Goal: Information Seeking & Learning: Learn about a topic

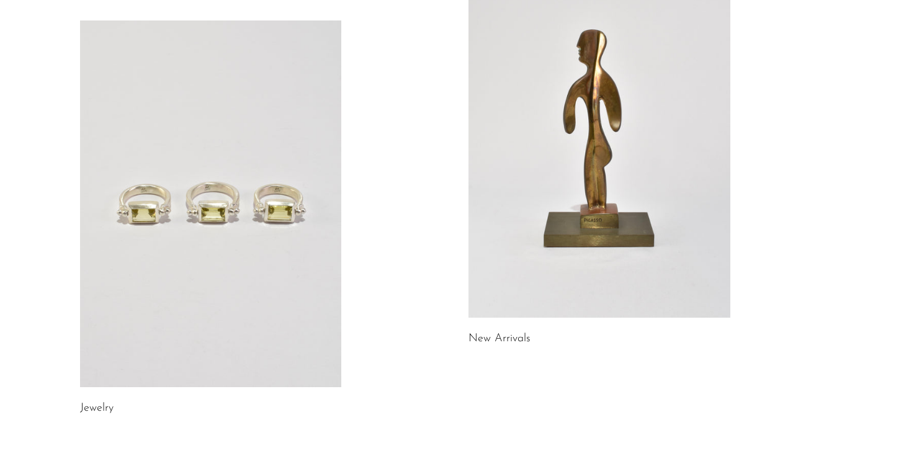
scroll to position [164, 0]
click at [306, 250] on link at bounding box center [211, 203] width 262 height 367
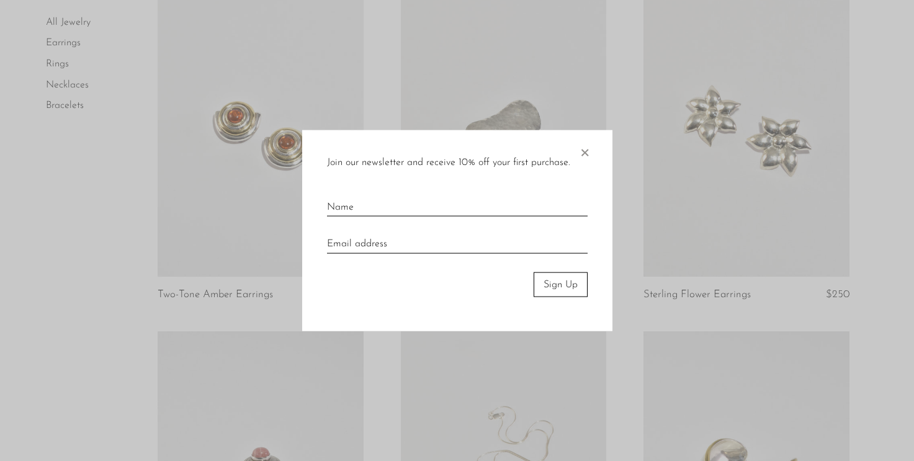
scroll to position [481, 0]
click at [585, 149] on span "×" at bounding box center [584, 150] width 12 height 40
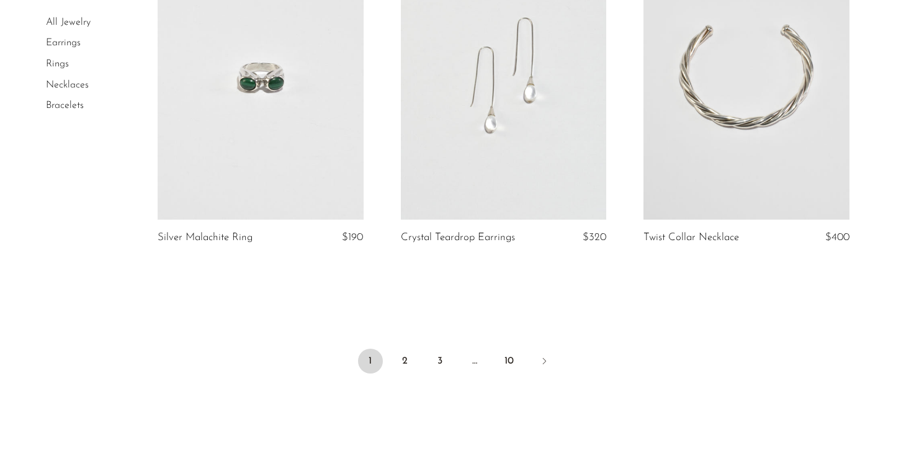
scroll to position [4084, 0]
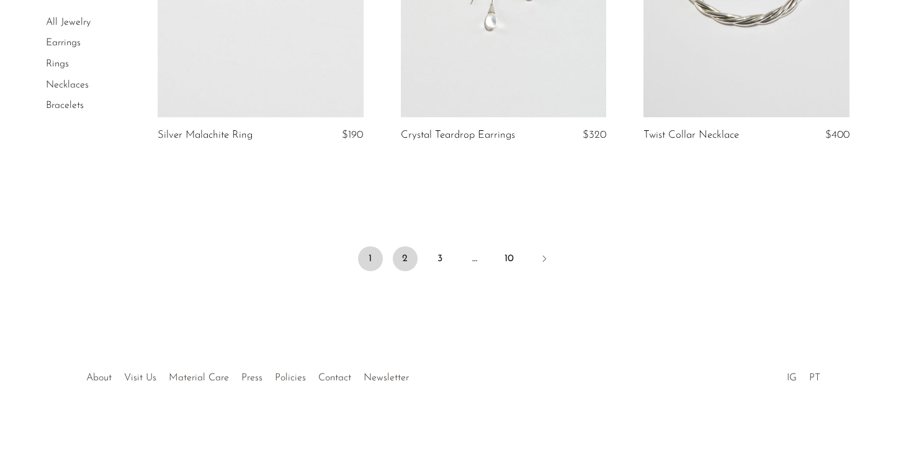
click at [416, 261] on link "2" at bounding box center [405, 258] width 25 height 25
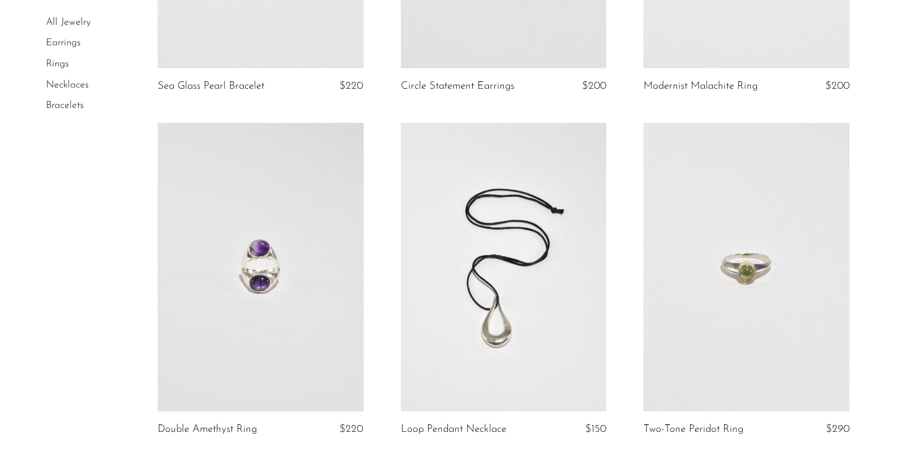
scroll to position [1032, 0]
click at [235, 84] on link "Sea Glass Pearl Bracelet" at bounding box center [211, 86] width 107 height 11
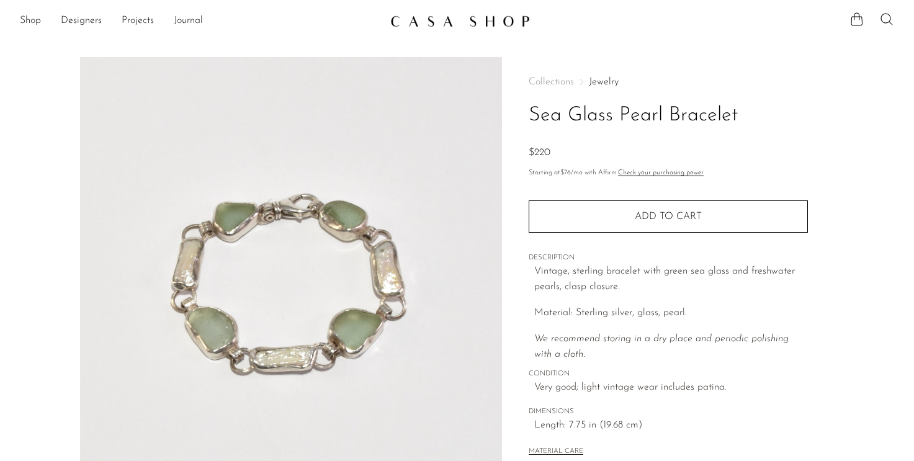
click at [410, 288] on img at bounding box center [291, 290] width 423 height 466
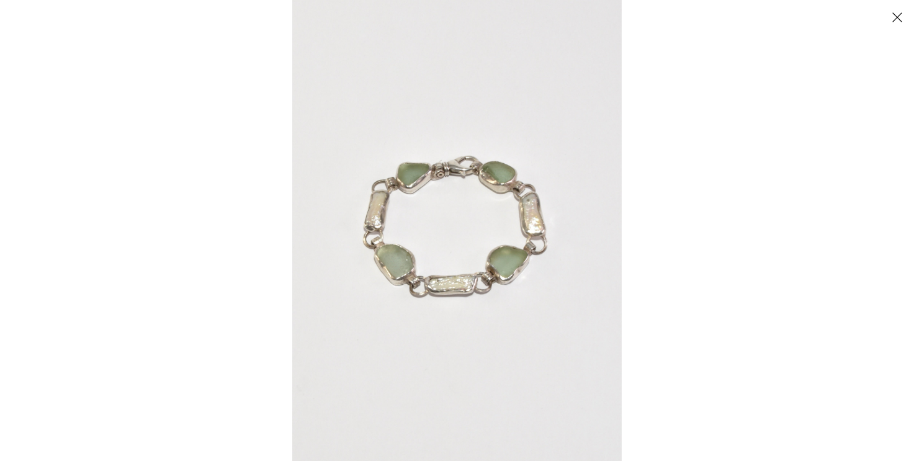
click at [413, 283] on img at bounding box center [457, 230] width 330 height 461
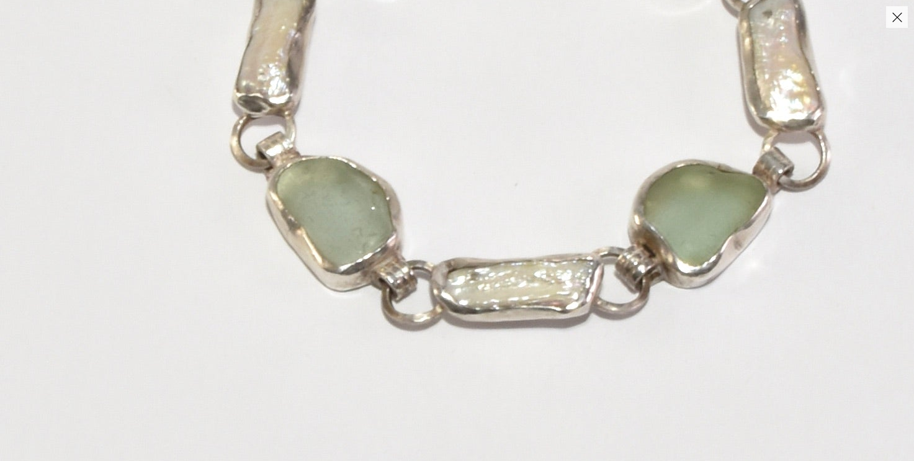
click at [452, 269] on img at bounding box center [536, 112] width 1073 height 1502
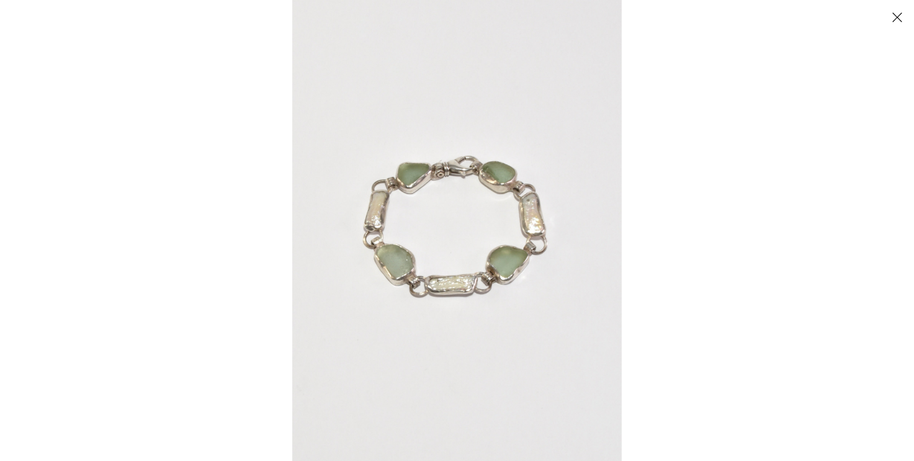
click at [894, 15] on button "Close" at bounding box center [897, 17] width 22 height 22
